Goal: Transaction & Acquisition: Purchase product/service

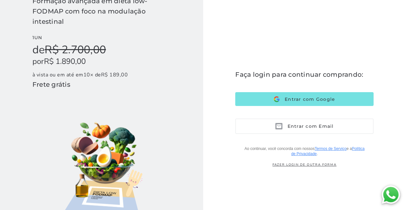
scroll to position [38, 0]
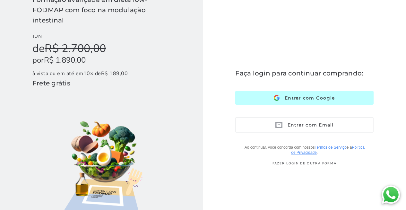
click at [300, 100] on span "Entrar com Google" at bounding box center [308, 98] width 56 height 6
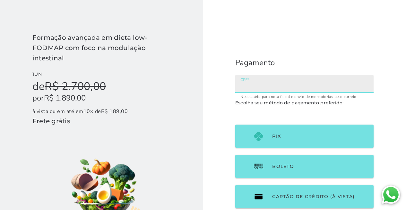
click at [264, 83] on input "CPF" at bounding box center [305, 86] width 128 height 9
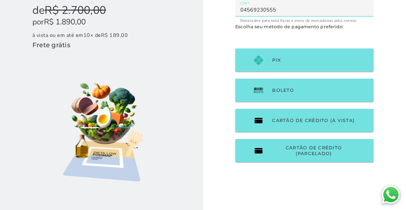
scroll to position [76, 0]
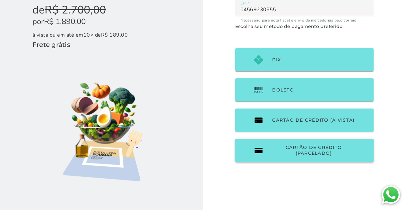
type input "04569230555"
type mwc-textfield "04569230555"
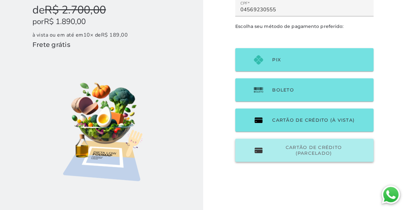
click at [314, 155] on span "Cartão de Crédito (parcelado)" at bounding box center [313, 151] width 83 height 12
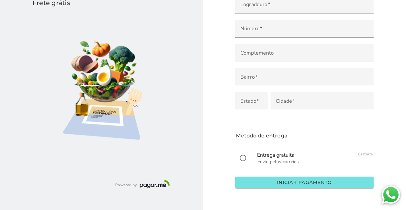
scroll to position [138, 0]
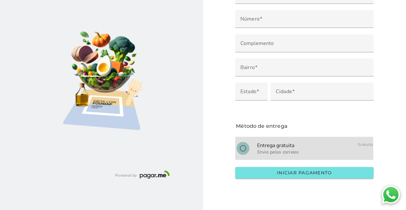
click at [247, 147] on input "radio" at bounding box center [242, 148] width 15 height 15
radio input "****"
type mwc-radio "on"
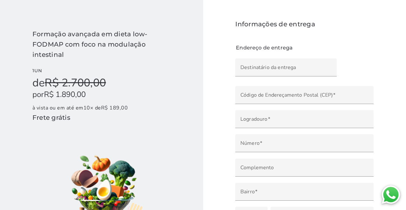
scroll to position [0, 0]
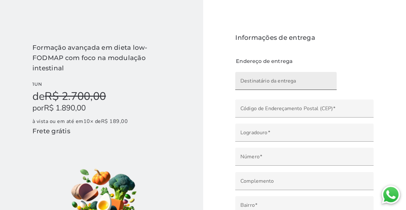
click at [307, 76] on label "Destinatário da entrega" at bounding box center [286, 81] width 102 height 18
click at [307, 79] on input "Destinatário da entrega" at bounding box center [286, 83] width 91 height 9
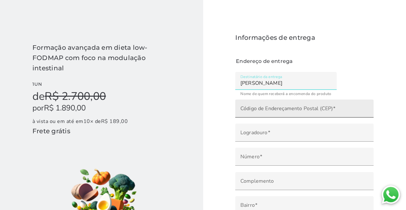
type input "[PERSON_NAME]"
type mwc-textfield "[PERSON_NAME]"
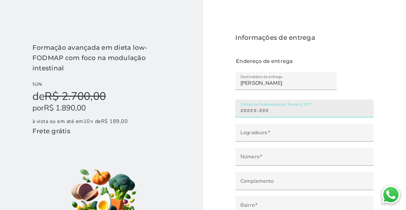
click at [299, 108] on input "Código de Endereçamento Postal (CEP)" at bounding box center [305, 110] width 128 height 9
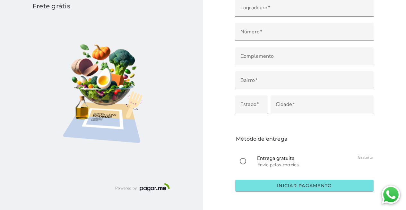
scroll to position [130, 0]
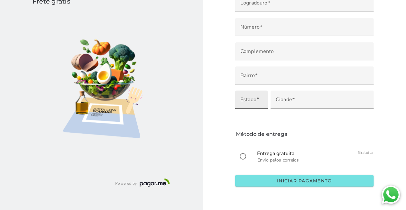
type input "012"
type mwc-textfield "012"
click at [259, 101] on input "Estado" at bounding box center [252, 101] width 22 height 9
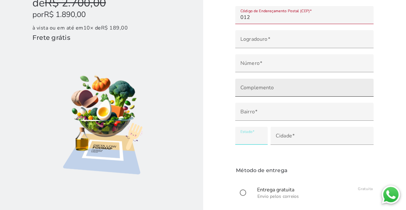
scroll to position [86, 0]
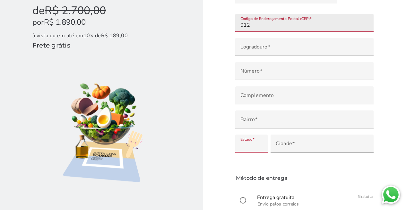
click at [260, 23] on input "012" at bounding box center [305, 25] width 128 height 9
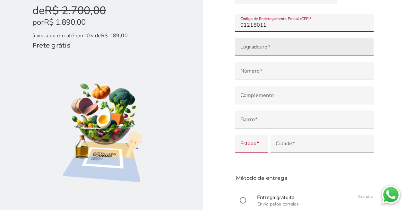
type input "01218-011"
type mwc-textfield "01218-011"
type input "Alameda [PERSON_NAME]"
type input "[PERSON_NAME]"
type input "[GEOGRAPHIC_DATA]"
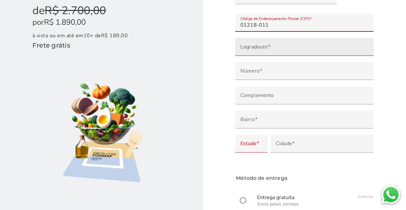
type input "SP"
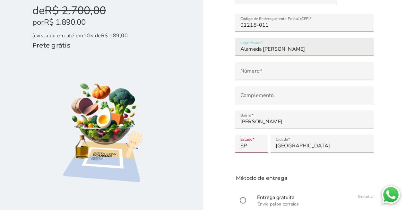
click at [262, 42] on label "Logradouro [PERSON_NAME]" at bounding box center [304, 47] width 138 height 18
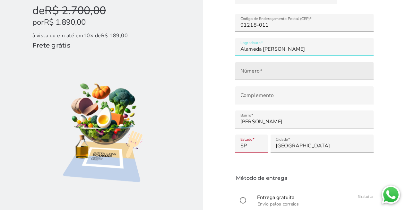
click at [257, 69] on input "Número" at bounding box center [305, 73] width 128 height 9
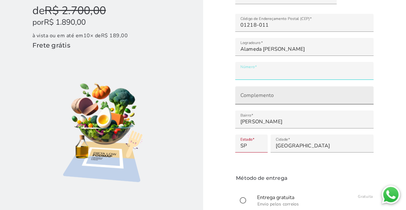
type input "***"
type mwc-textfield "150"
click at [260, 98] on input "Complemento" at bounding box center [305, 97] width 128 height 9
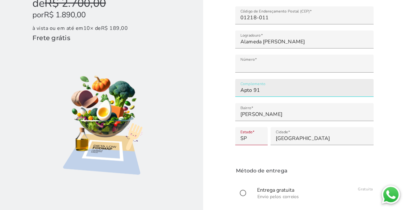
scroll to position [0, 0]
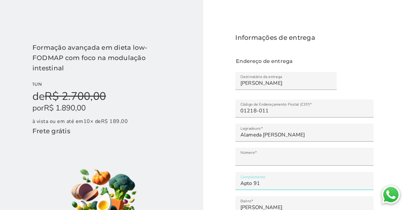
type input "Apto 91"
type mwc-textfield "Apto 91"
